Goal: Complete application form

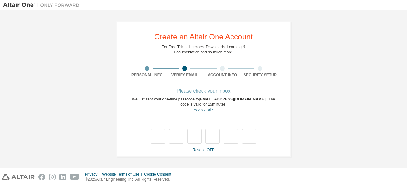
scroll to position [0, 0]
type input "*"
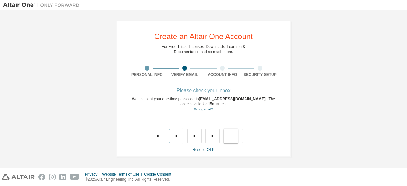
type input "*"
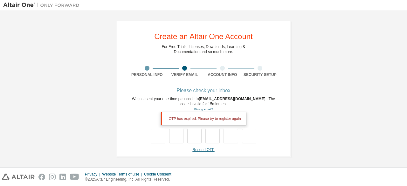
click at [201, 148] on link "Resend OTP" at bounding box center [203, 149] width 22 height 4
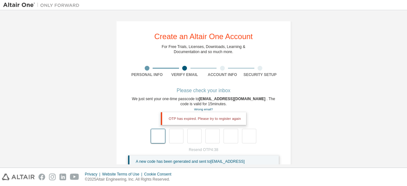
click at [160, 137] on input "text" at bounding box center [158, 136] width 14 height 15
type input "*"
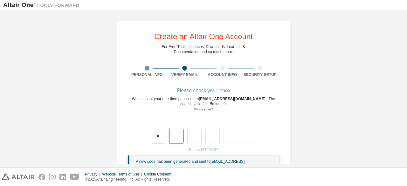
type input "*"
click at [178, 137] on input "*" at bounding box center [176, 136] width 14 height 15
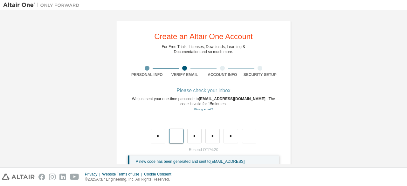
click at [178, 137] on input "text" at bounding box center [176, 136] width 14 height 15
type input "*"
click at [195, 137] on input "text" at bounding box center [194, 136] width 14 height 15
type input "*"
click at [214, 137] on input "*" at bounding box center [212, 136] width 14 height 15
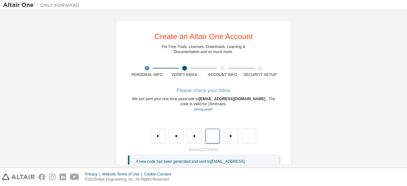
click at [214, 137] on input "text" at bounding box center [212, 136] width 14 height 15
type input "*"
click at [233, 135] on input "*" at bounding box center [230, 136] width 14 height 15
click at [229, 137] on input "text" at bounding box center [230, 136] width 14 height 15
type input "*"
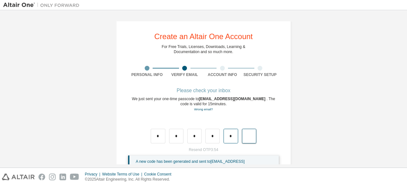
type input "*"
